Goal: Task Accomplishment & Management: Manage account settings

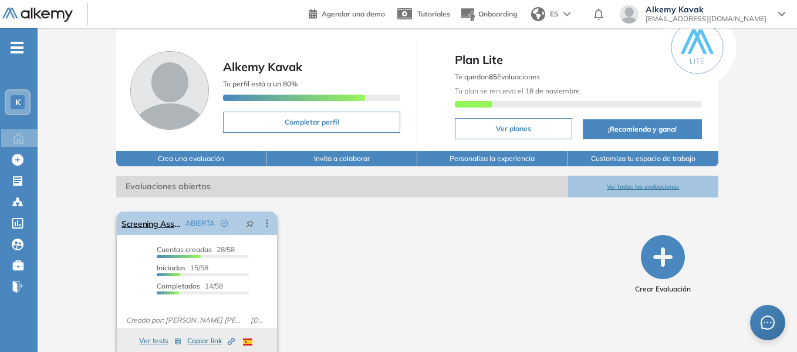
scroll to position [45, 0]
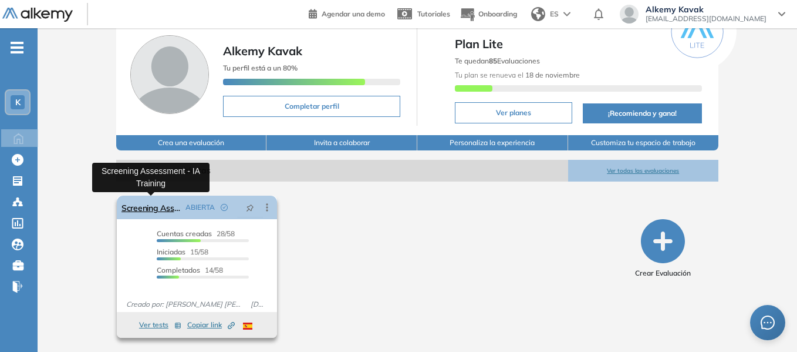
click at [161, 207] on link "Screening Assessment - IA Training" at bounding box center [150, 206] width 59 height 23
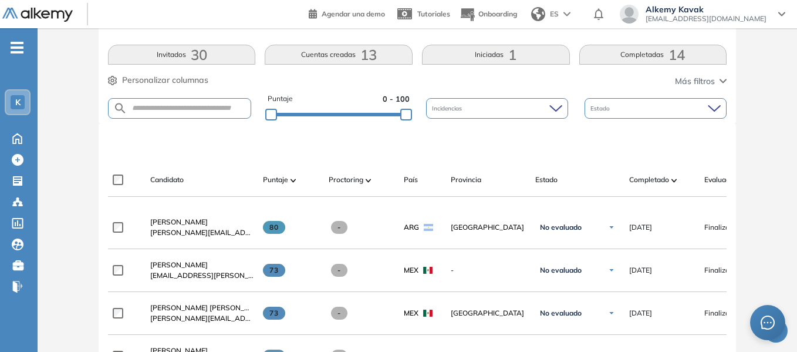
click at [660, 51] on button "Completadas 14" at bounding box center [653, 55] width 148 height 20
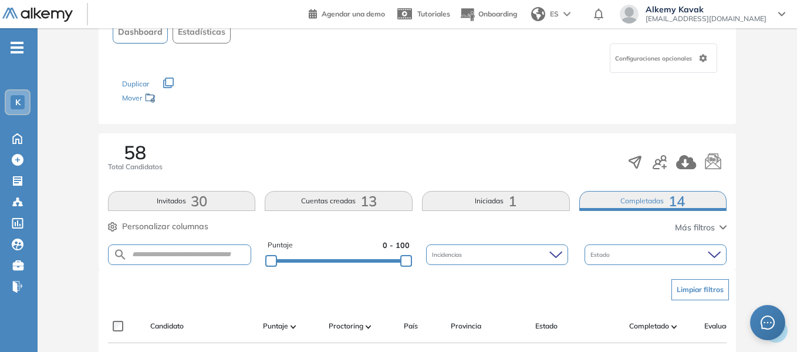
scroll to position [235, 0]
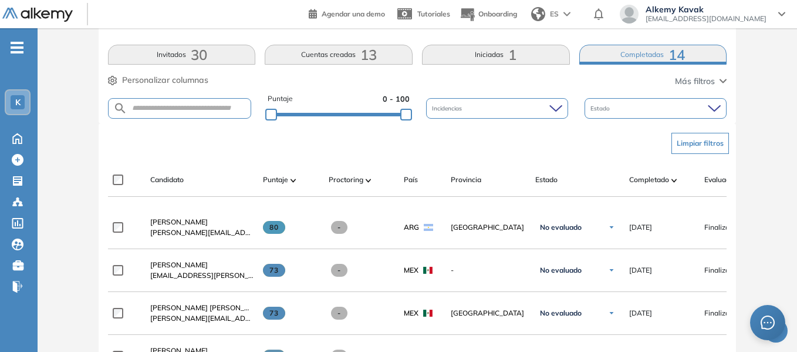
click at [488, 53] on button "Iniciadas 1" at bounding box center [496, 55] width 148 height 20
click at [676, 55] on span "14" at bounding box center [676, 55] width 16 height 0
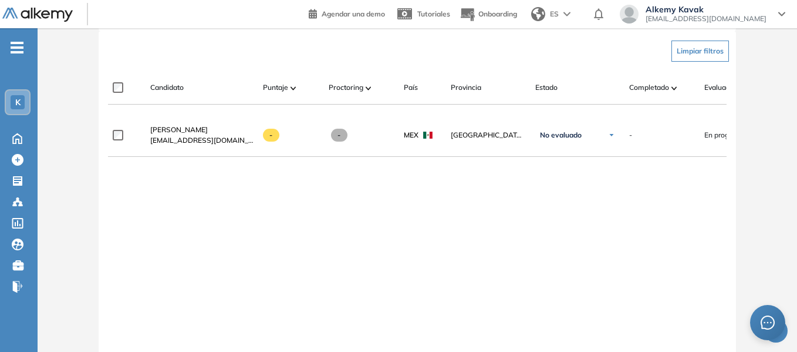
scroll to position [371, 0]
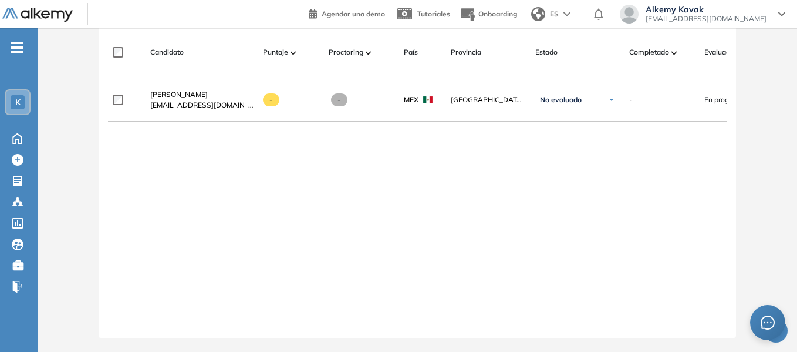
drag, startPoint x: 379, startPoint y: 323, endPoint x: 488, endPoint y: 322, distance: 108.6
click at [488, 322] on div at bounding box center [417, 323] width 619 height 9
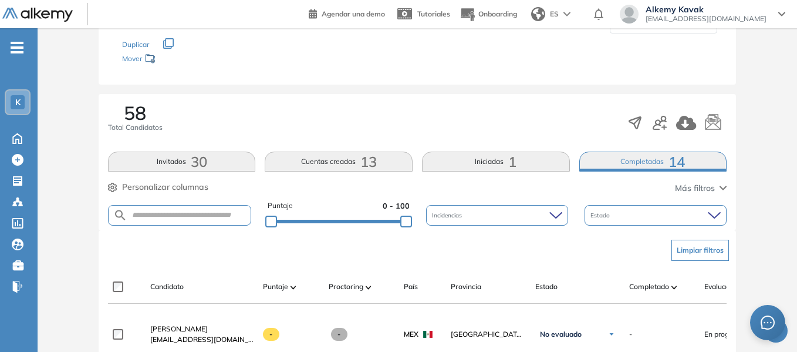
scroll to position [195, 0]
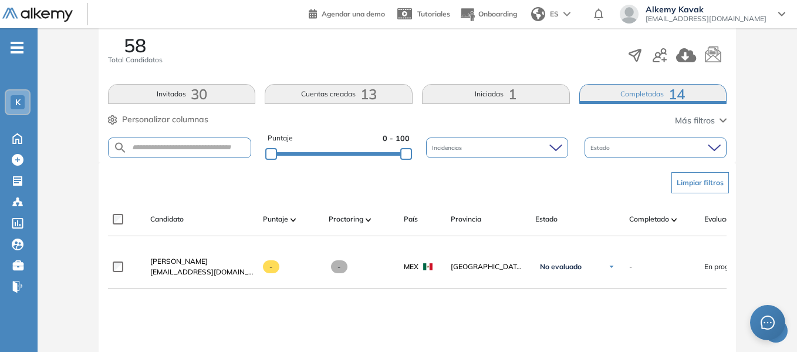
click at [628, 91] on button "Completadas 14" at bounding box center [653, 94] width 148 height 20
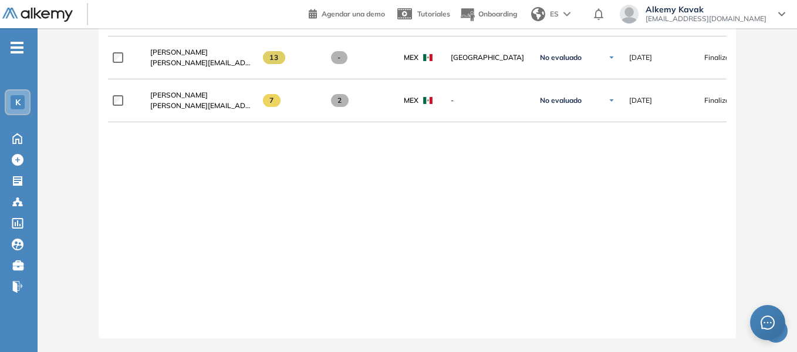
scroll to position [928, 0]
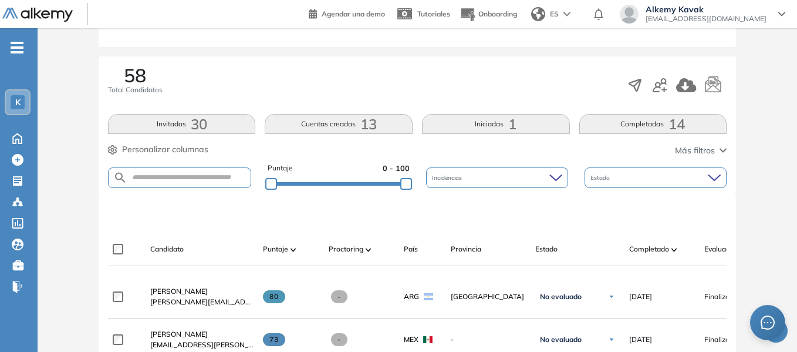
click at [538, 120] on button "Iniciadas 1" at bounding box center [496, 124] width 148 height 20
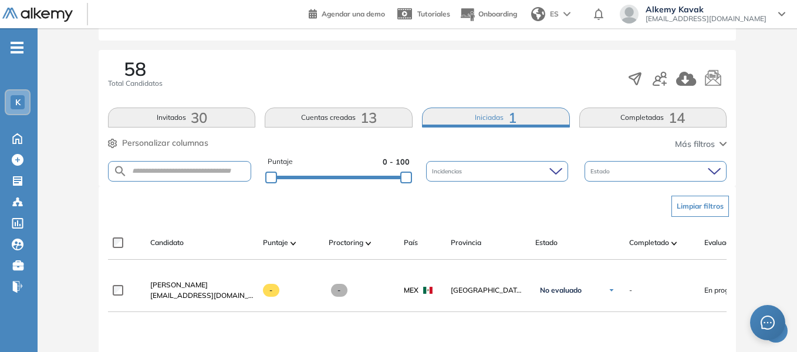
scroll to position [165, 0]
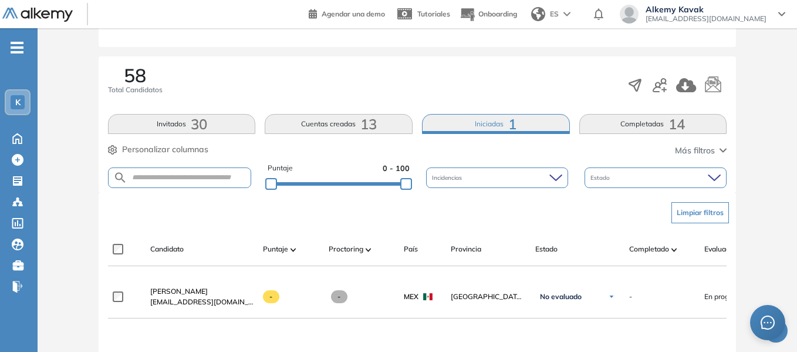
click at [192, 124] on span "30" at bounding box center [199, 124] width 16 height 0
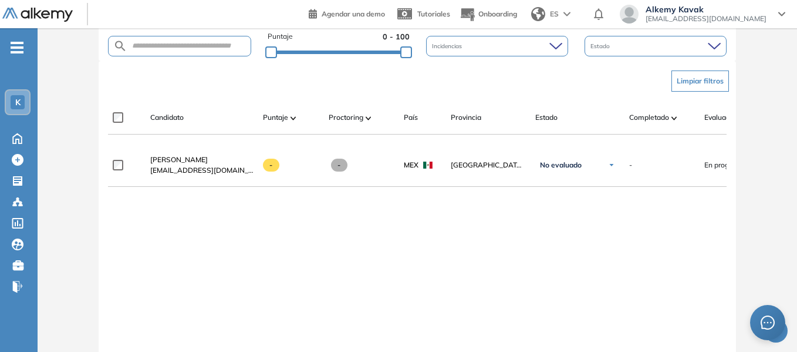
scroll to position [224, 0]
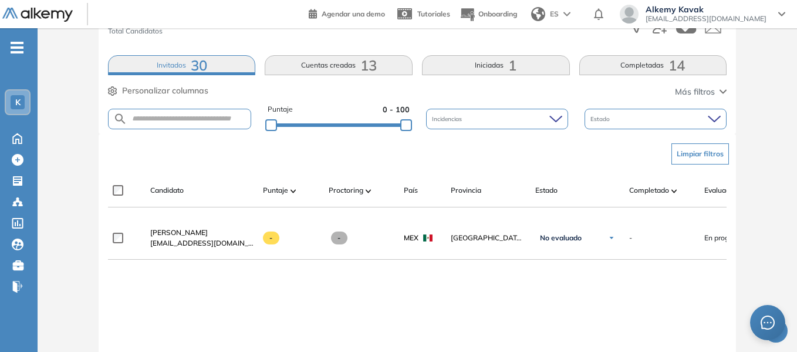
click at [200, 65] on span "30" at bounding box center [199, 65] width 16 height 0
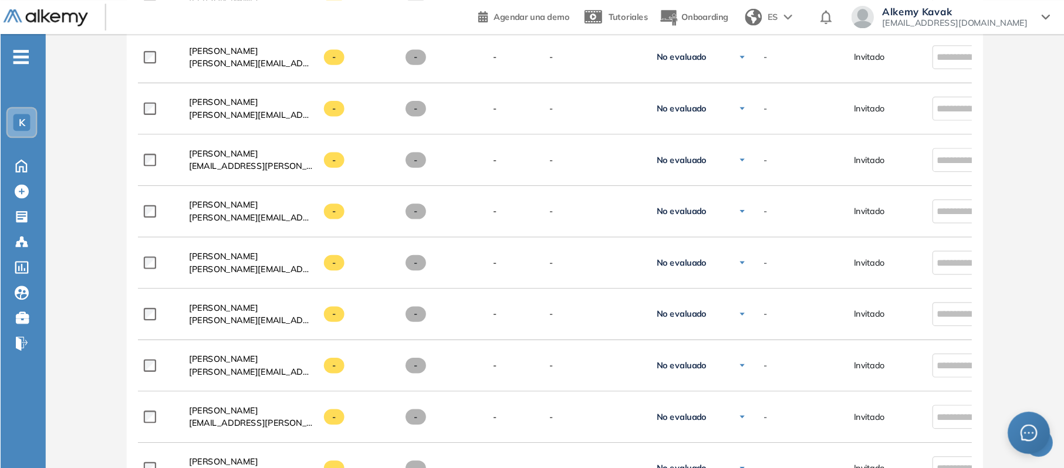
scroll to position [928, 0]
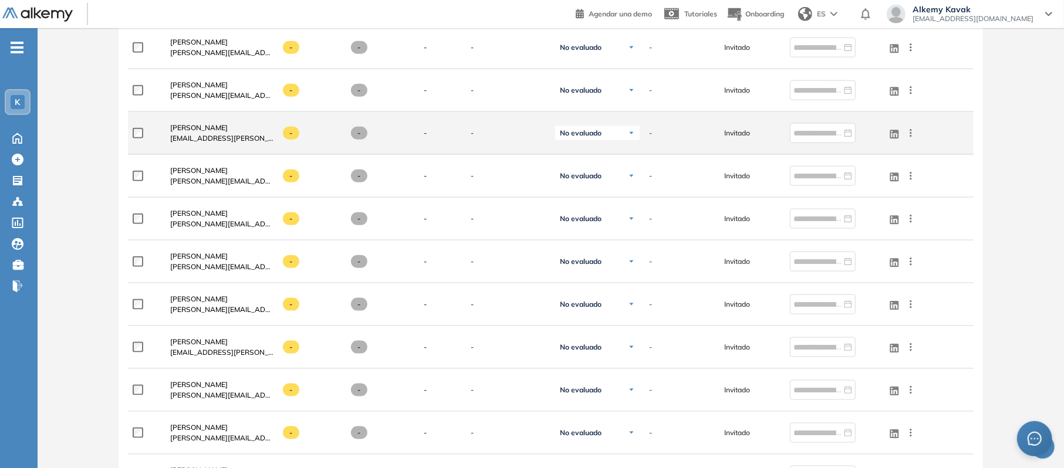
drag, startPoint x: 782, startPoint y: 1, endPoint x: 670, endPoint y: 151, distance: 187.4
click at [670, 151] on div "[PERSON_NAME] [EMAIL_ADDRESS][PERSON_NAME][DOMAIN_NAME] - - - - No evaluado No …" at bounding box center [551, 133] width 846 height 43
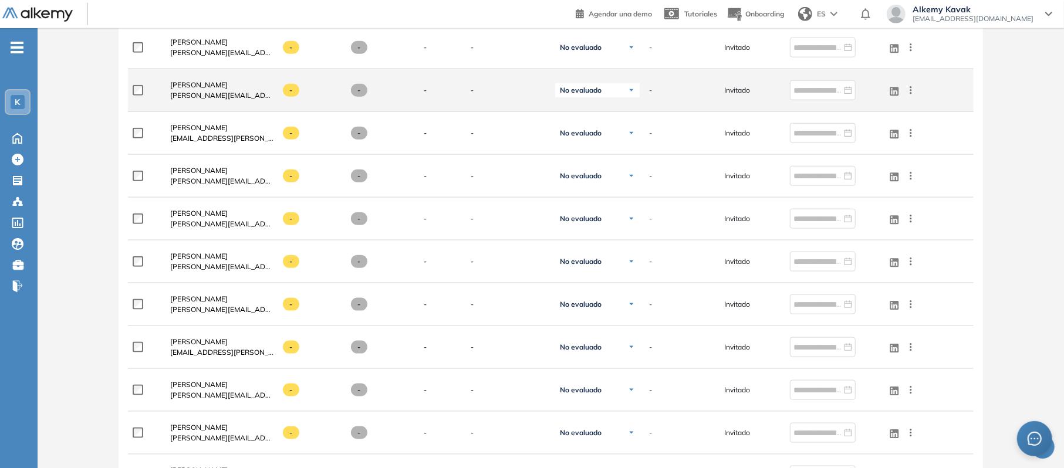
click at [801, 88] on icon at bounding box center [911, 91] width 12 height 12
click at [801, 201] on span "Eliminar" at bounding box center [868, 197] width 32 height 11
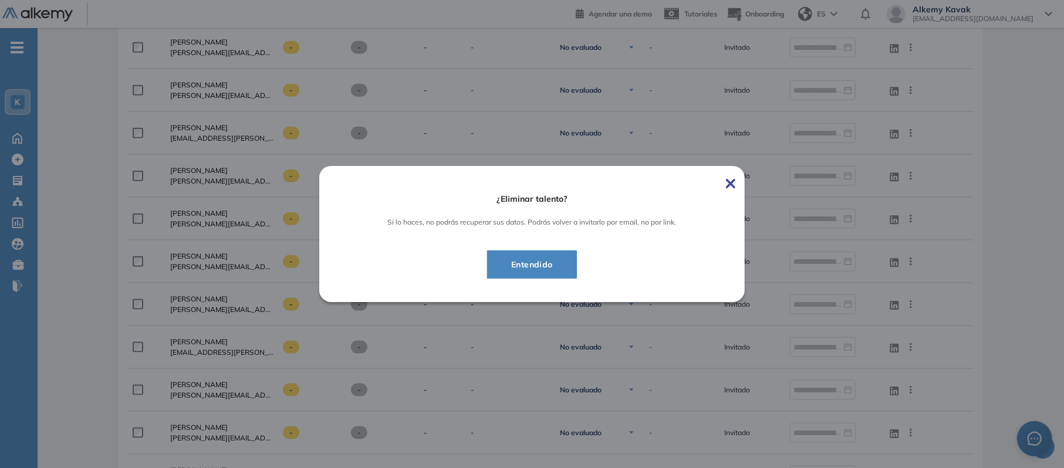
click at [531, 263] on span "Entendido" at bounding box center [532, 265] width 60 height 14
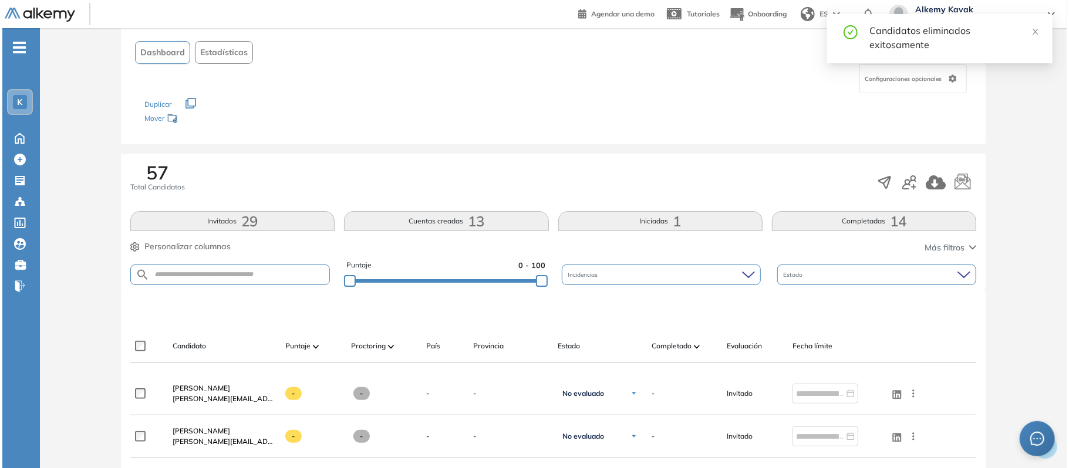
scroll to position [0, 0]
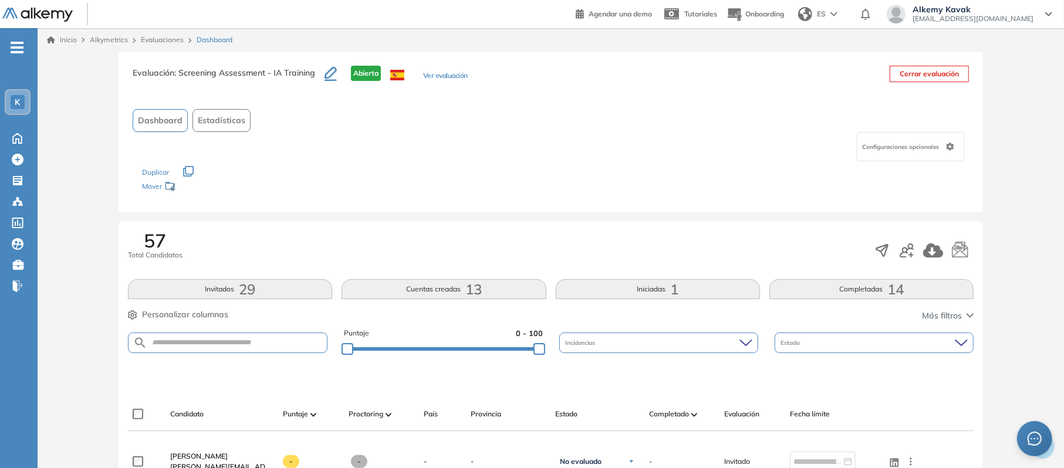
click at [258, 292] on button "Invitados 29" at bounding box center [230, 289] width 204 height 20
click at [441, 293] on button "Cuentas creadas 13" at bounding box center [444, 289] width 204 height 20
click at [658, 283] on button "Iniciadas 1" at bounding box center [658, 289] width 204 height 20
click at [801, 292] on button "Completadas 14" at bounding box center [871, 289] width 204 height 20
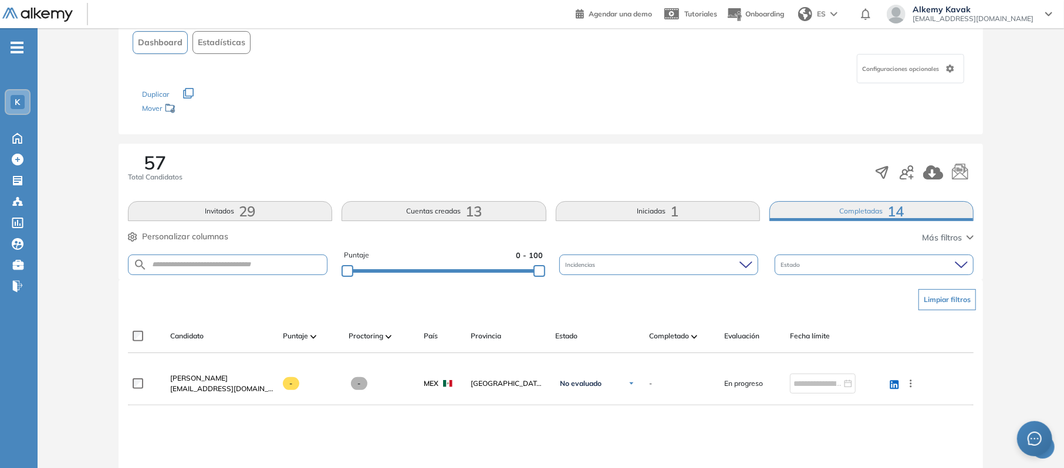
scroll to position [245, 0]
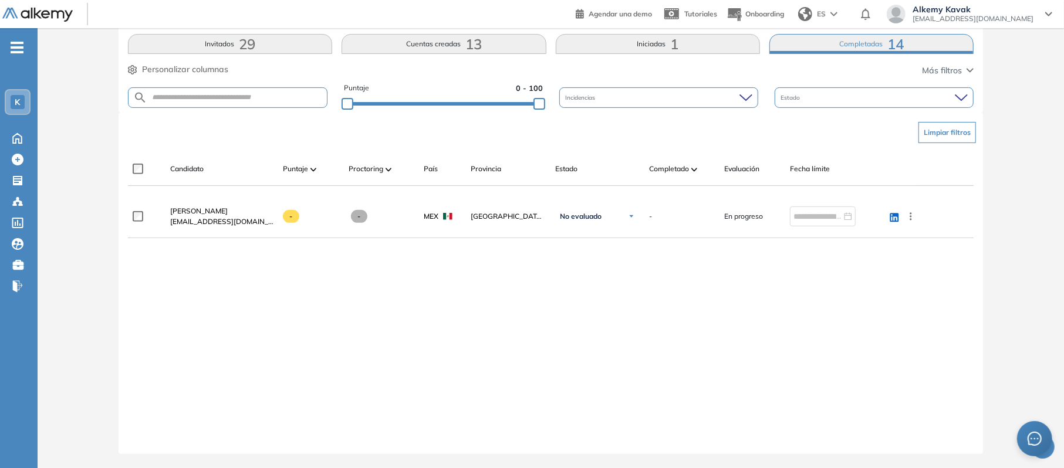
click at [801, 38] on button "Completadas 14" at bounding box center [871, 44] width 204 height 20
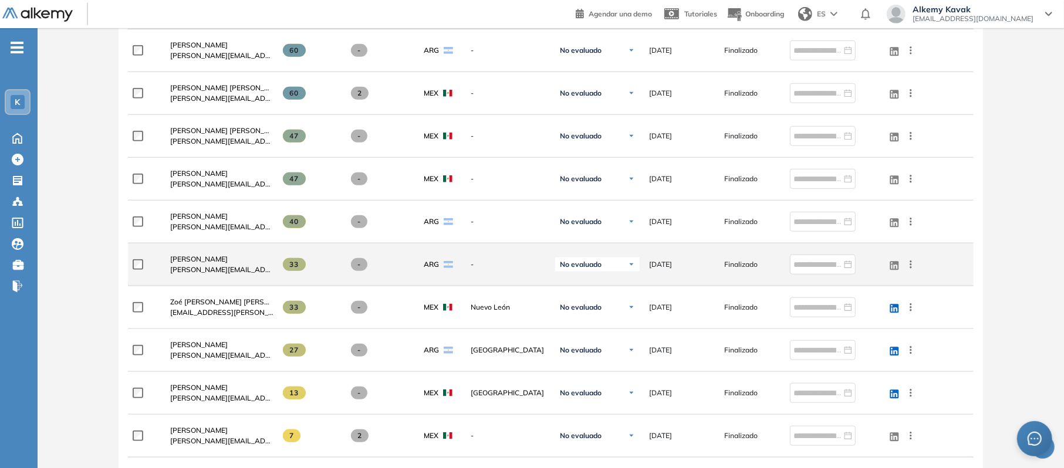
scroll to position [570, 0]
